Goal: Find specific page/section: Find specific page/section

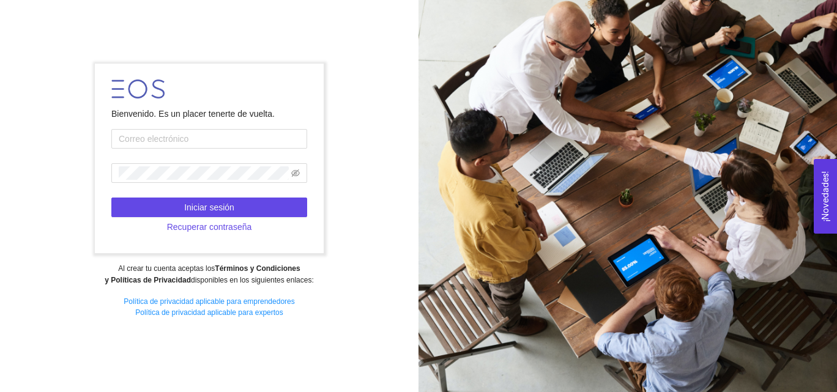
type input "[EMAIL_ADDRESS][DOMAIN_NAME]"
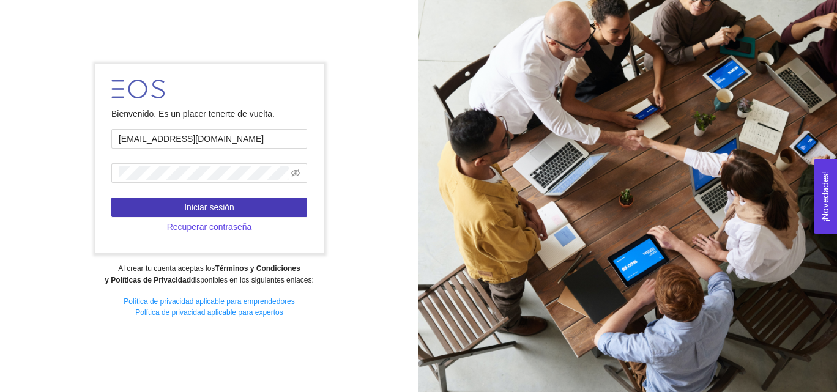
click at [253, 204] on button "Iniciar sesión" at bounding box center [209, 208] width 196 height 20
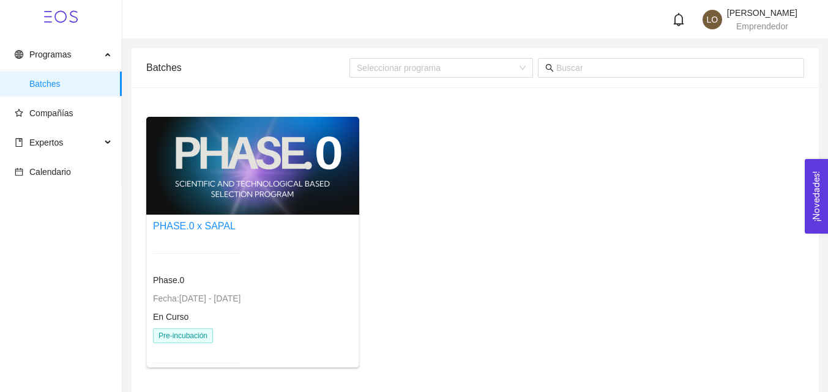
click at [94, 145] on span "Expertos" at bounding box center [58, 142] width 86 height 24
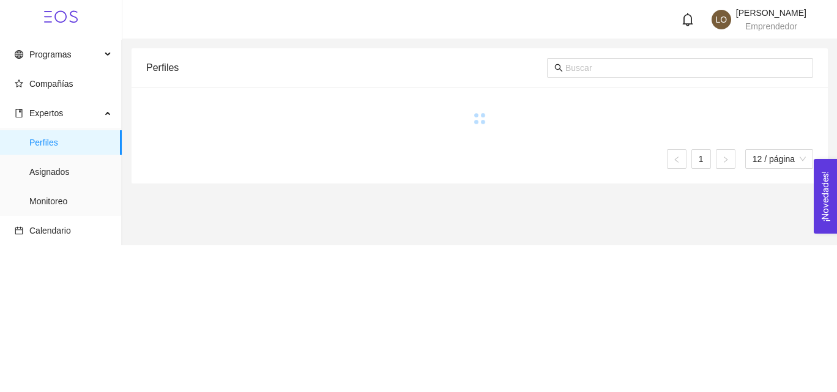
click at [80, 178] on span "Asignados" at bounding box center [70, 172] width 83 height 24
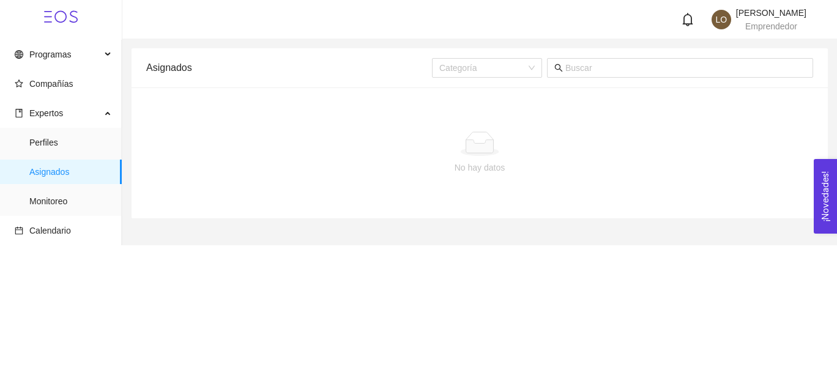
click at [64, 135] on span "Perfiles" at bounding box center [70, 142] width 83 height 24
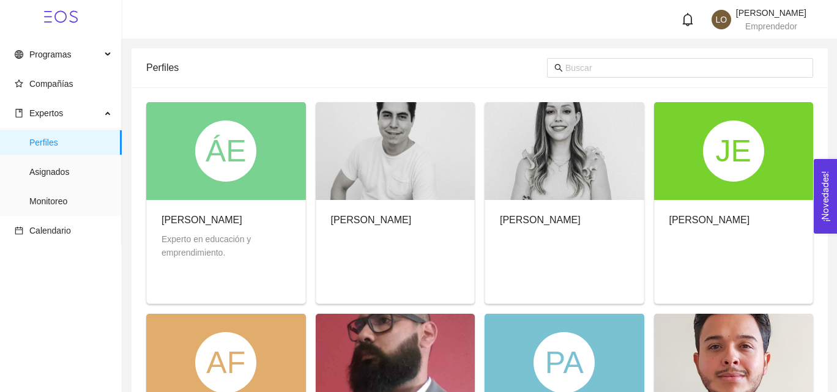
click at [57, 124] on span "Expertos" at bounding box center [58, 113] width 86 height 24
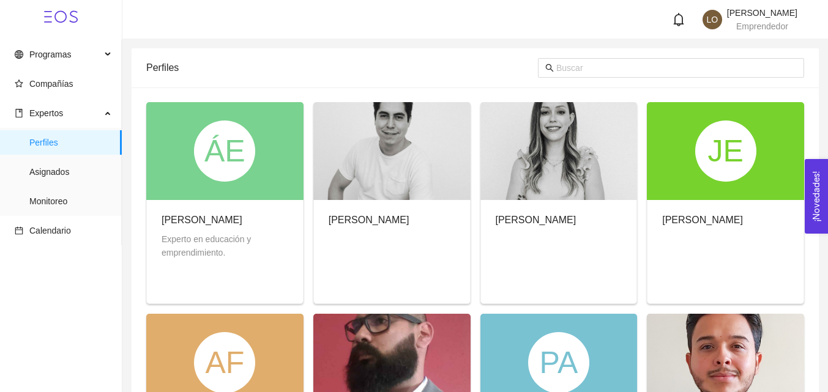
click at [82, 86] on span "Compañías" at bounding box center [63, 84] width 97 height 24
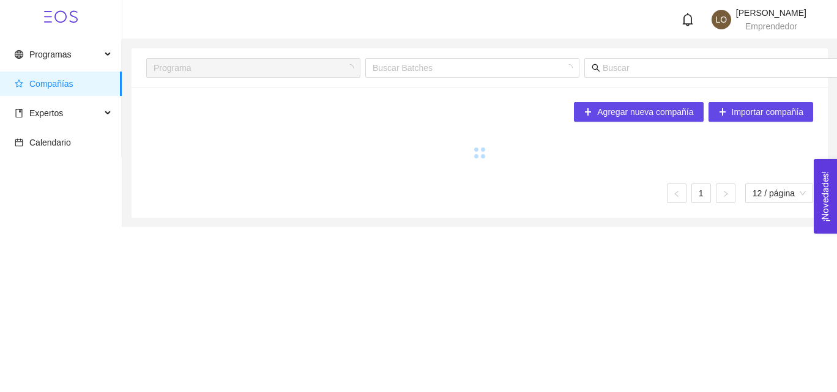
click at [73, 143] on span "Calendario" at bounding box center [63, 142] width 97 height 24
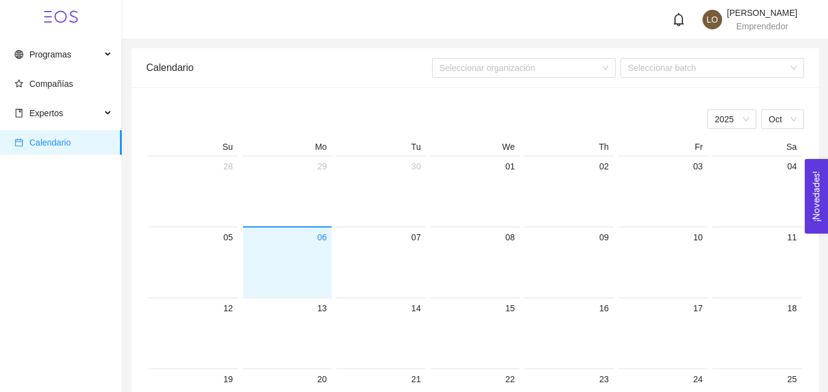
click at [94, 119] on span "Expertos" at bounding box center [58, 113] width 86 height 24
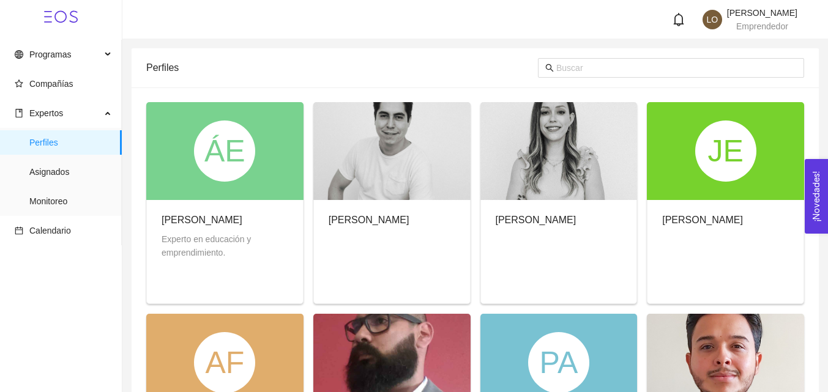
click at [84, 51] on span "Programas" at bounding box center [58, 54] width 86 height 24
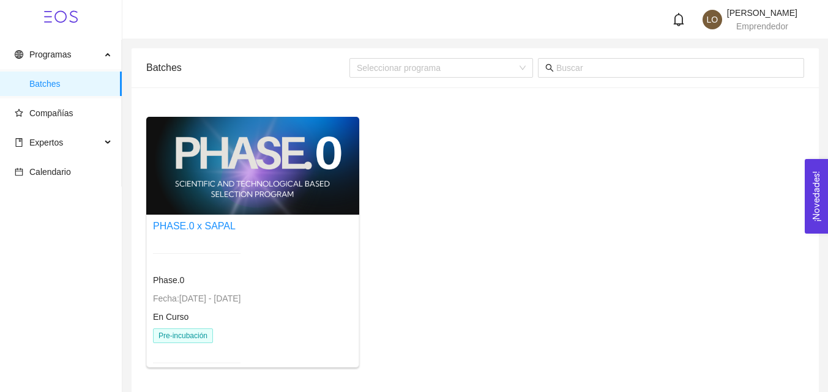
scroll to position [43, 0]
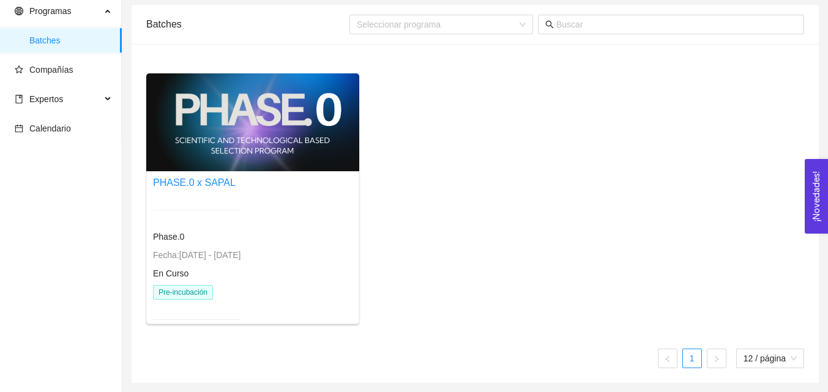
click at [209, 182] on link "PHASE.0 x SAPAL" at bounding box center [194, 182] width 83 height 10
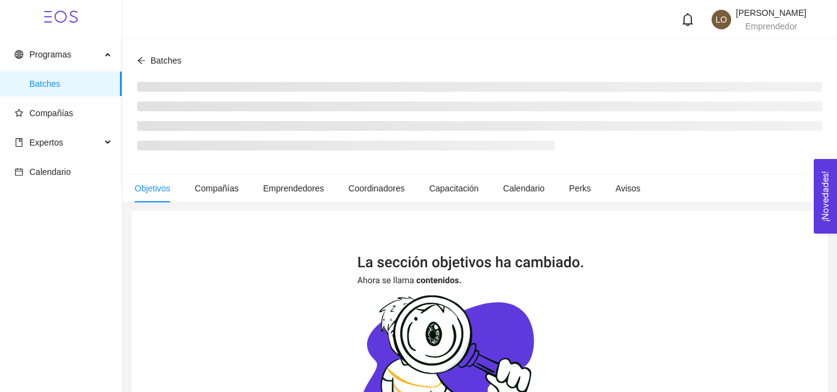
click at [210, 202] on li "Compañías" at bounding box center [216, 188] width 69 height 28
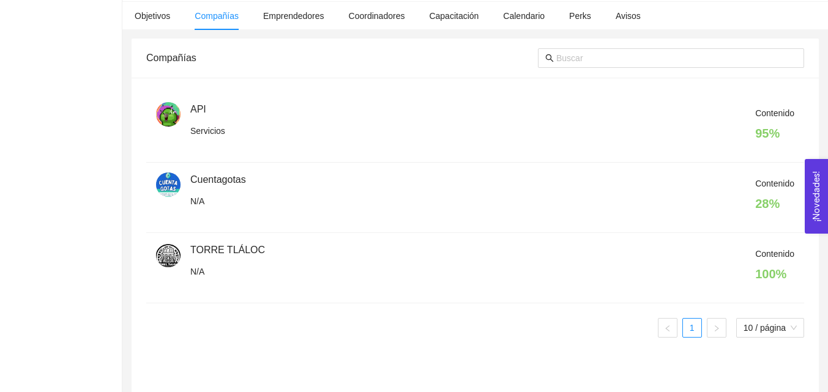
scroll to position [215, 0]
